Goal: Task Accomplishment & Management: Use online tool/utility

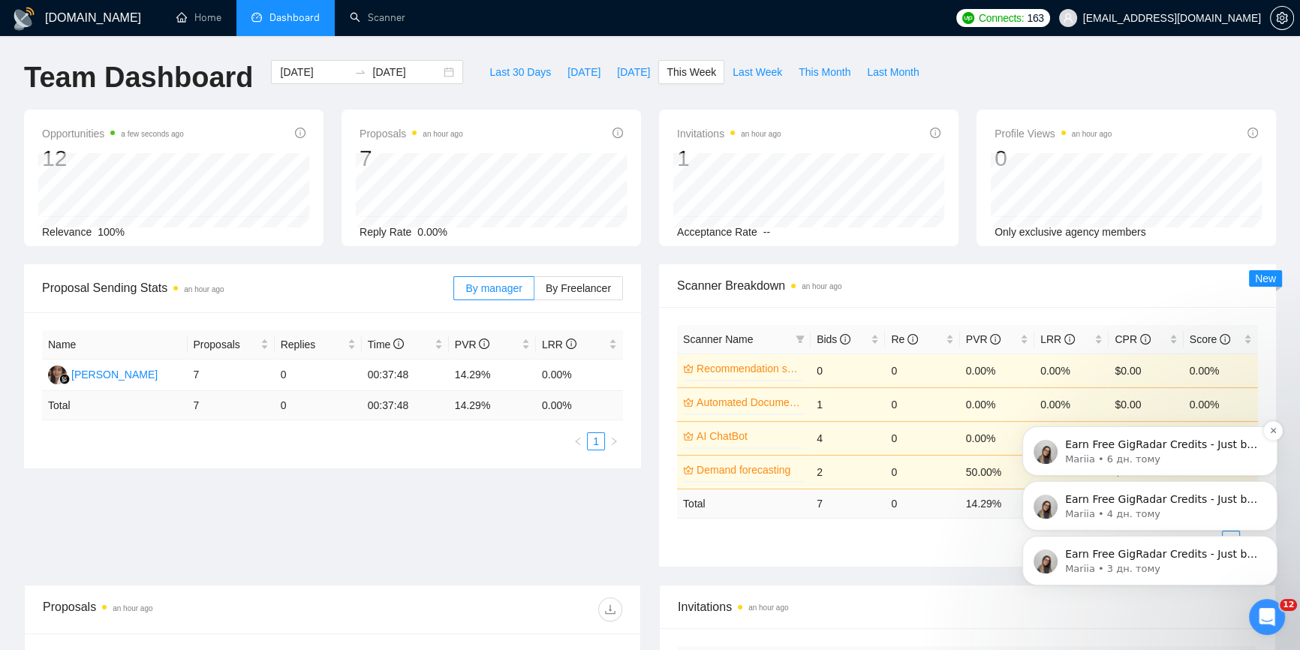
click at [1248, 442] on p "Earn Free GigRadar Credits - Just by Sharing Your Story! 💬 Want more credits fo…" at bounding box center [1162, 445] width 194 height 15
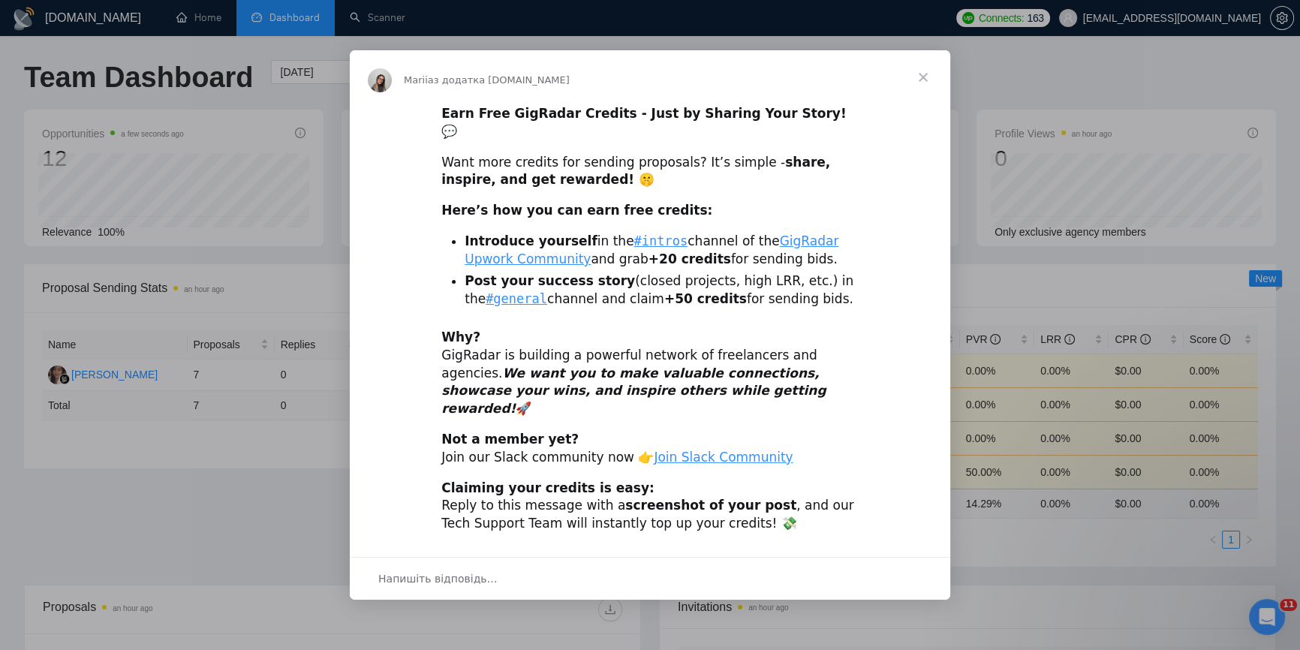
click at [931, 92] on span "Закрити" at bounding box center [923, 77] width 54 height 54
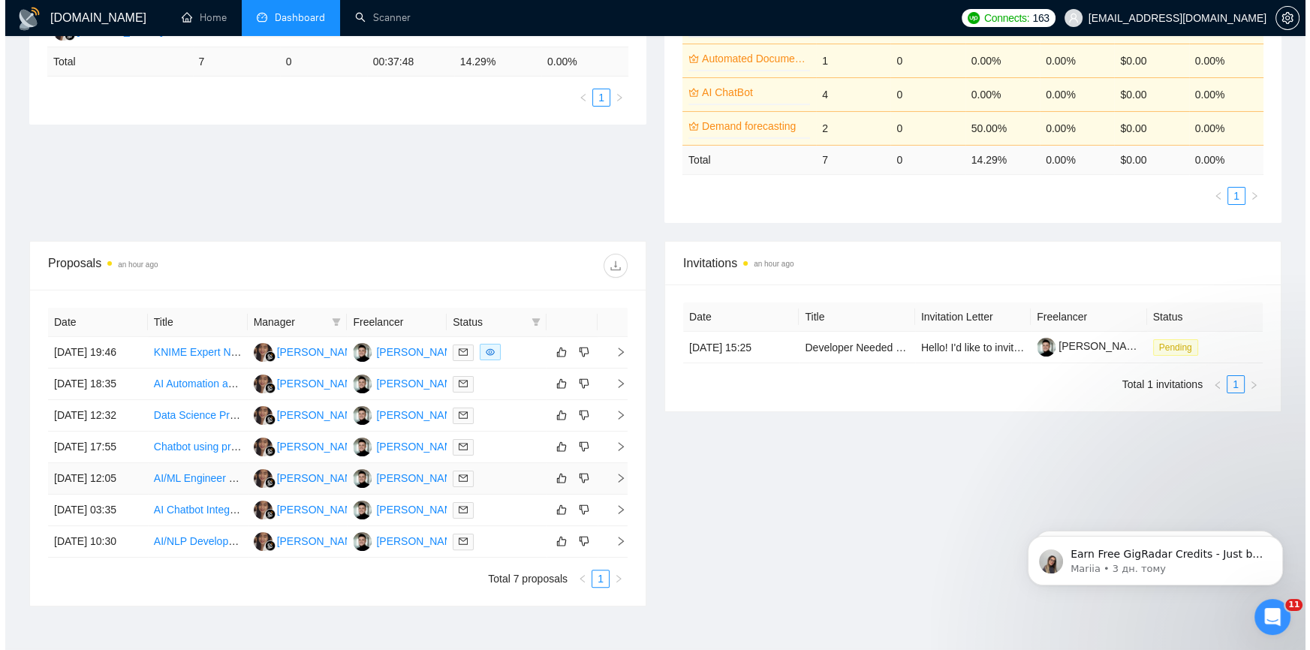
scroll to position [409, 0]
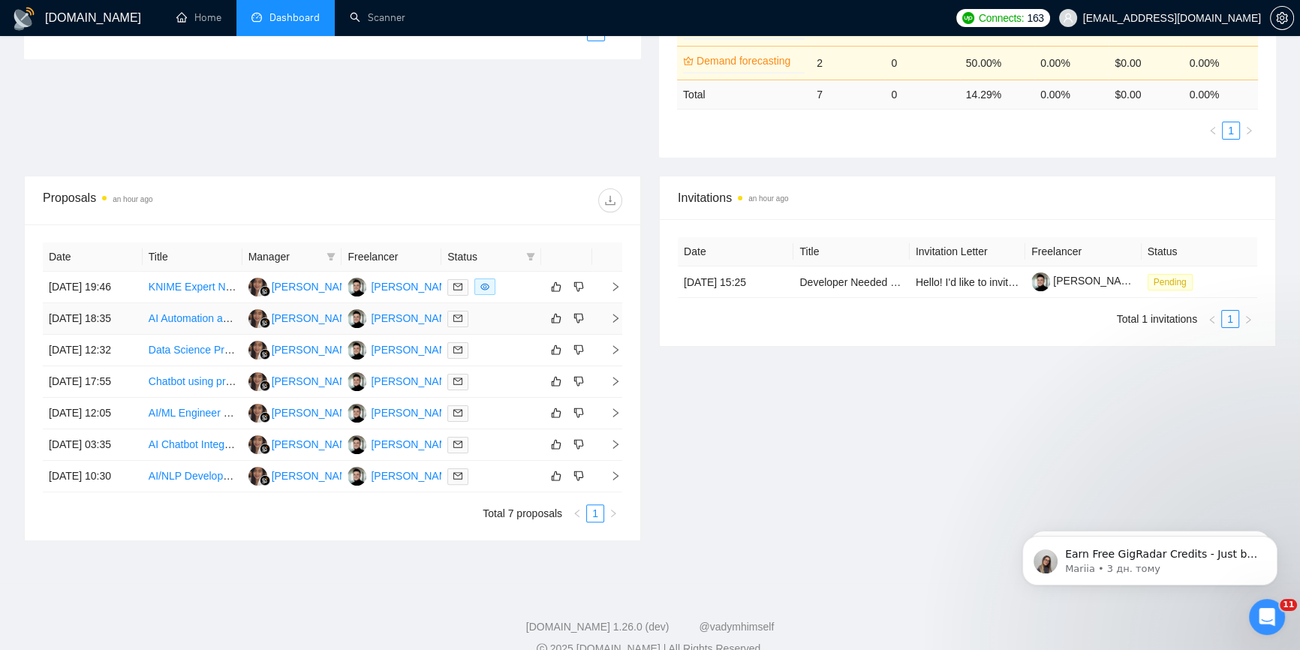
click at [618, 335] on td at bounding box center [607, 319] width 30 height 32
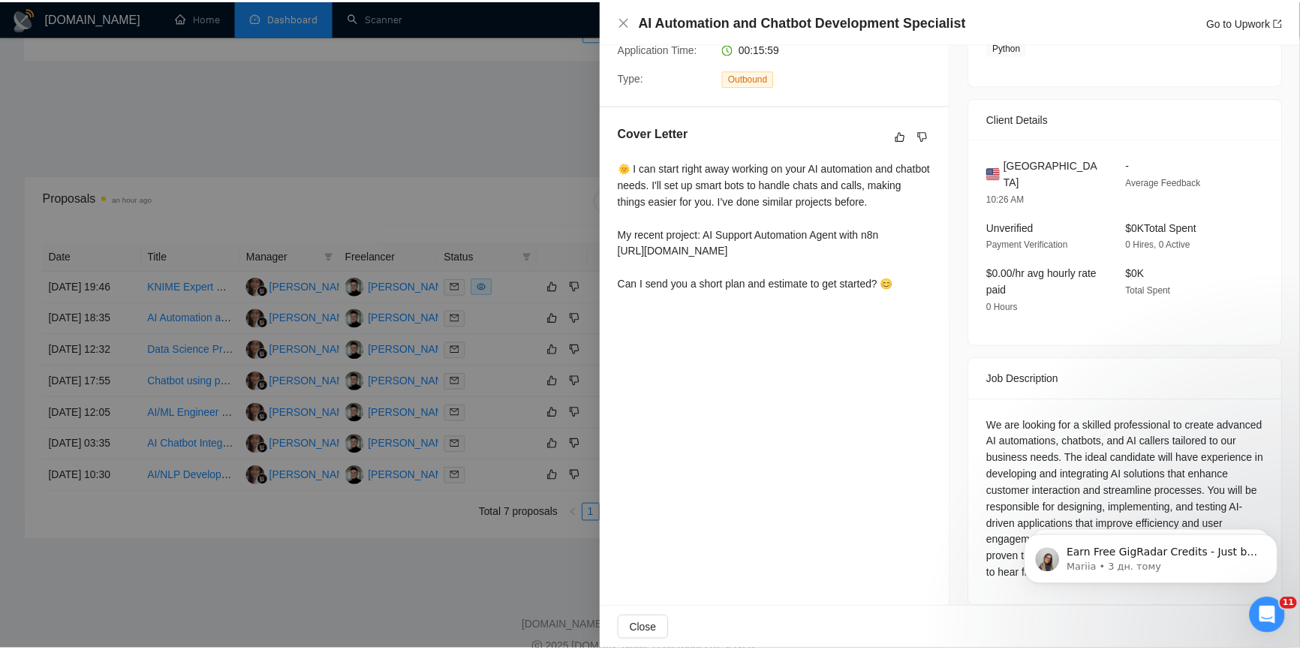
scroll to position [246, 0]
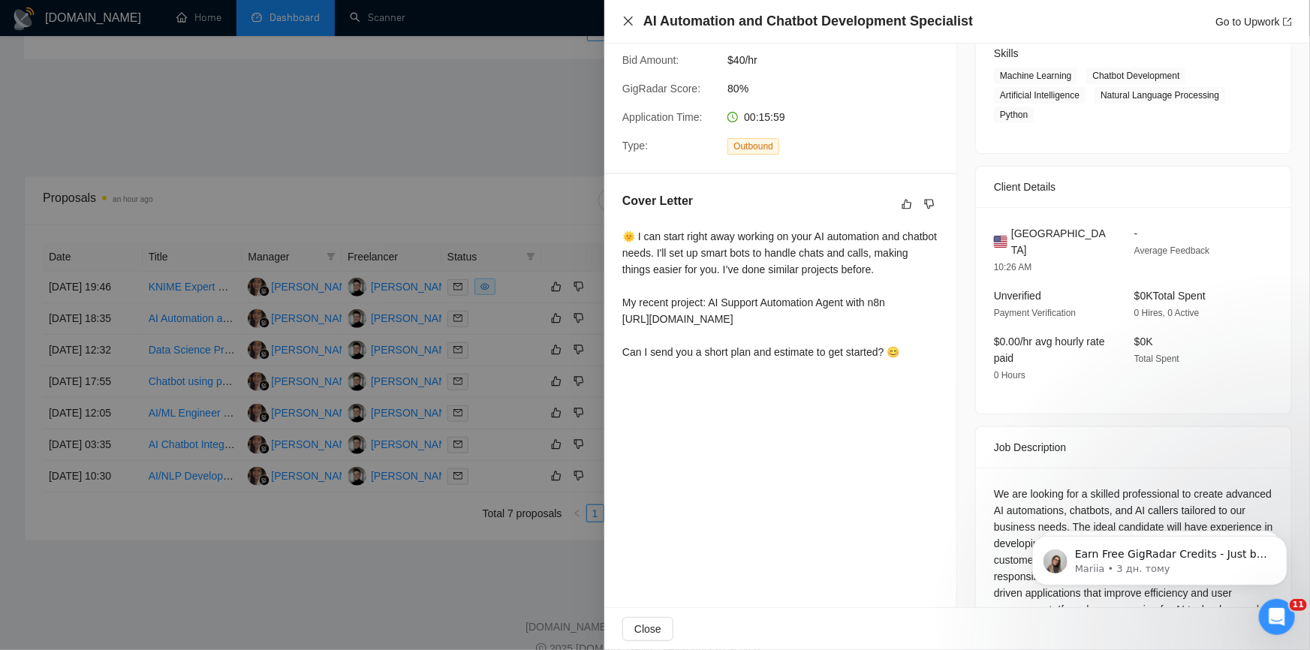
click at [629, 23] on icon "close" at bounding box center [628, 21] width 12 height 12
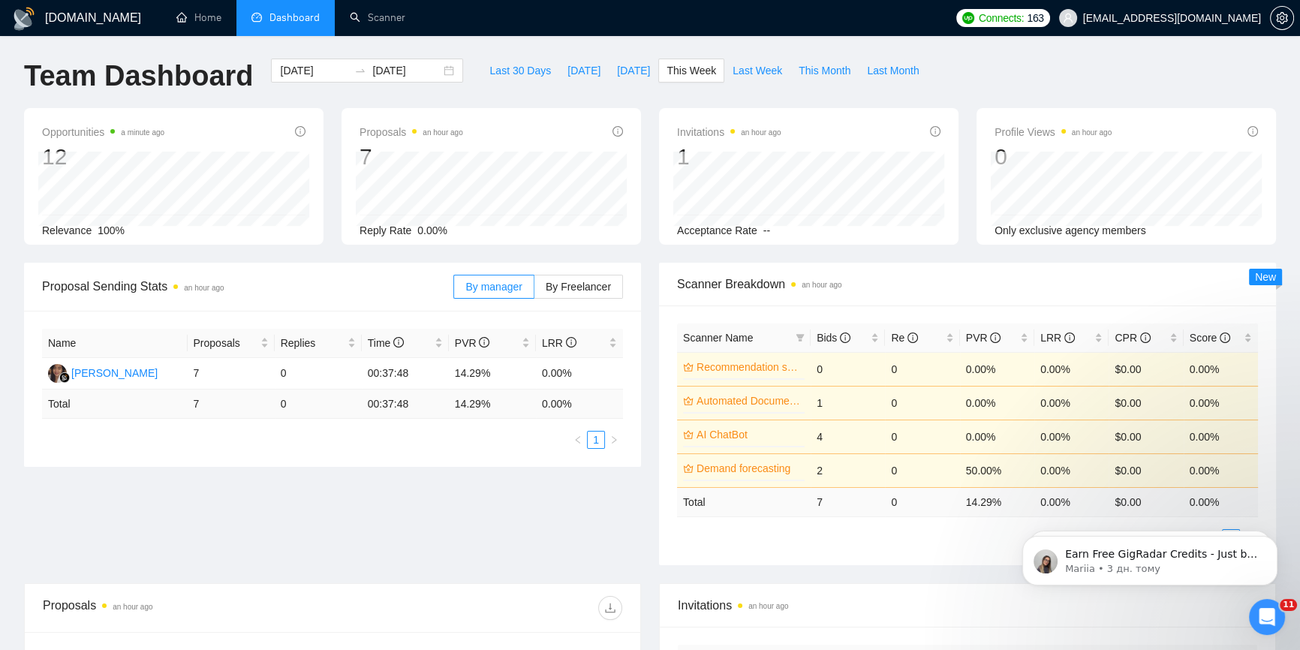
scroll to position [0, 0]
click at [672, 75] on span "This Week" at bounding box center [692, 72] width 50 height 17
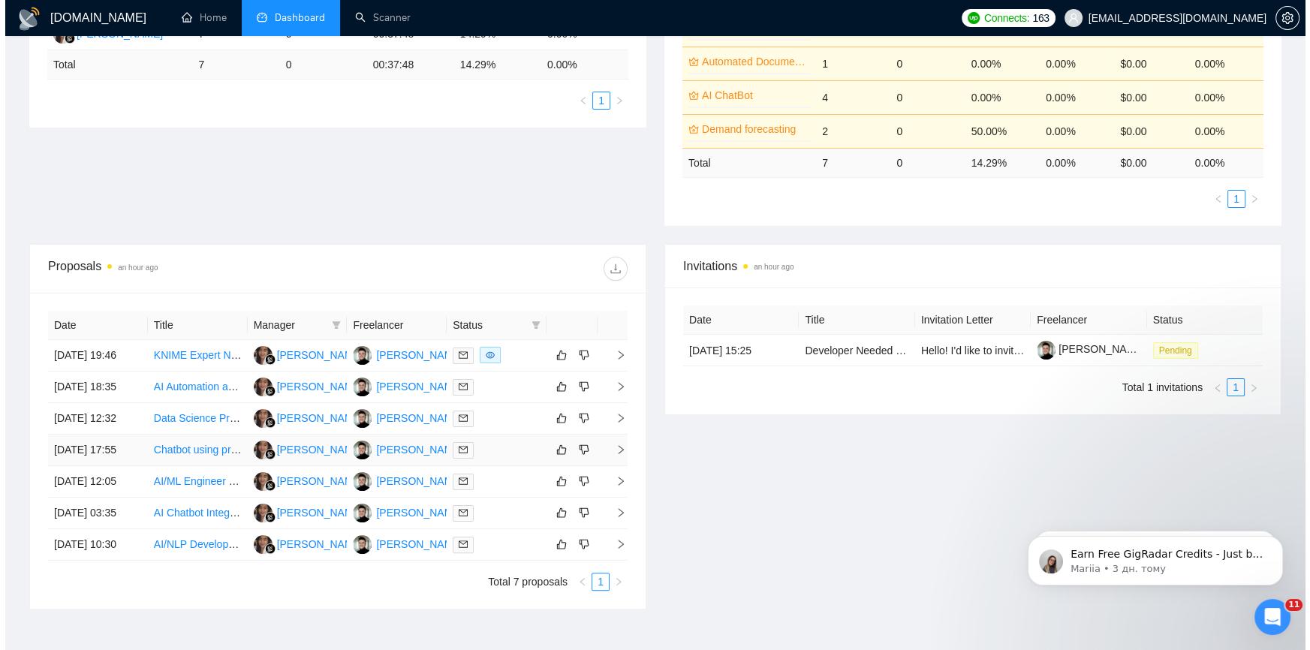
scroll to position [477, 0]
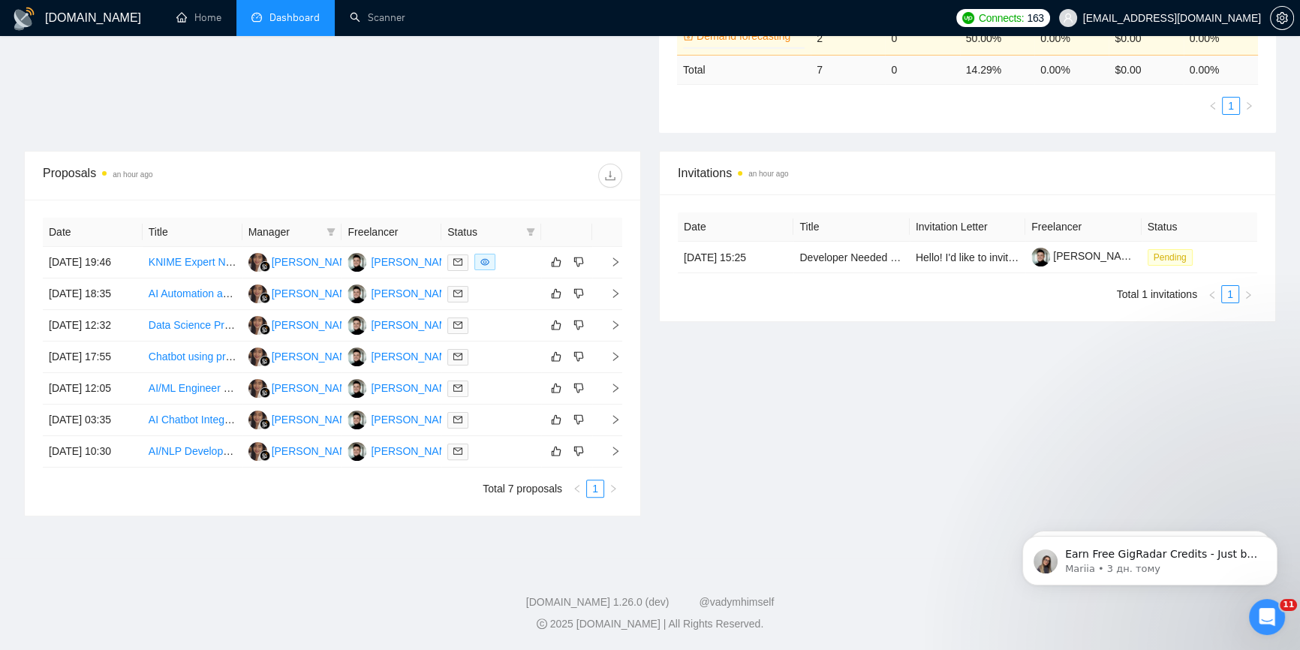
click at [622, 224] on div "Date Title Manager Freelancer Status 27 Aug, 2025 19:46 KNIME Expert Needed for…" at bounding box center [333, 358] width 616 height 316
click at [617, 257] on icon "right" at bounding box center [615, 261] width 5 height 9
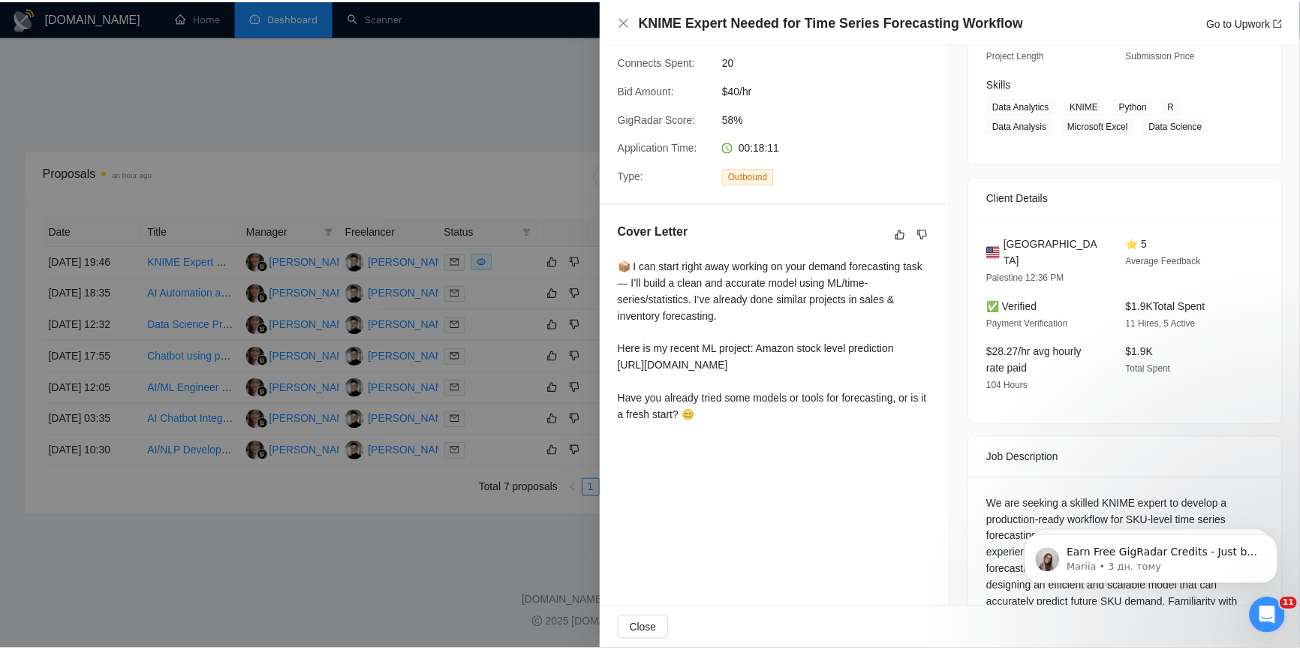
scroll to position [107, 0]
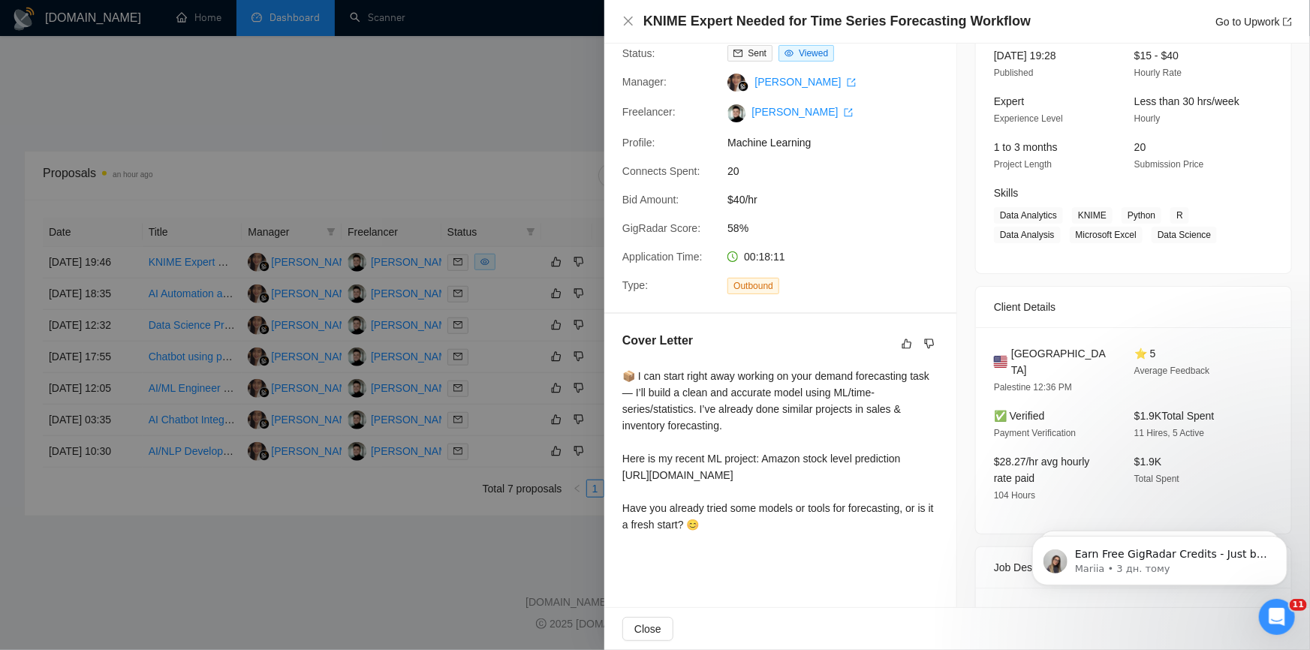
click at [443, 119] on div at bounding box center [655, 325] width 1310 height 650
